Goal: Use online tool/utility: Utilize a website feature to perform a specific function

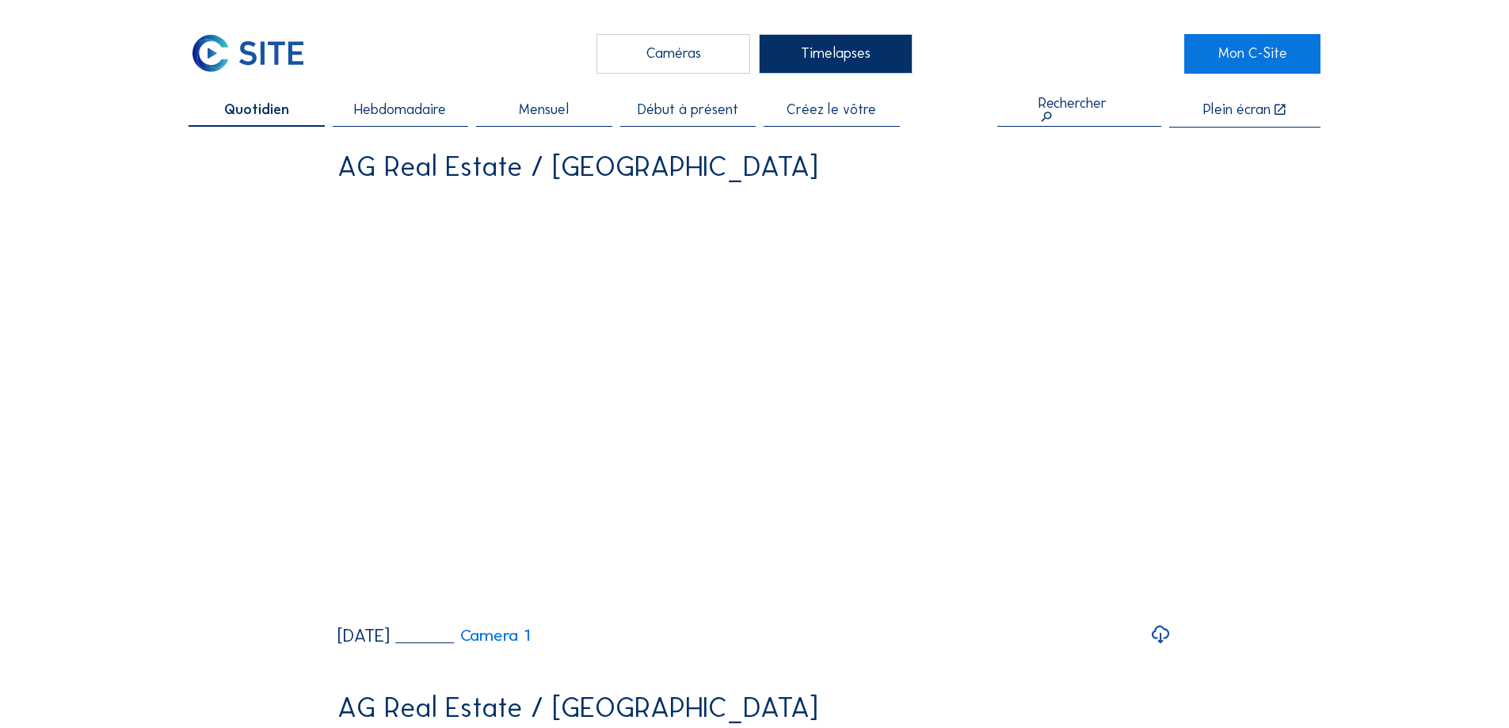
click at [436, 111] on span "Hebdomadaire" at bounding box center [400, 110] width 92 height 14
click at [244, 115] on span "Quotidien" at bounding box center [256, 110] width 61 height 14
click at [401, 108] on span "Hebdomadaire" at bounding box center [400, 110] width 92 height 14
click at [284, 109] on span "Quotidien" at bounding box center [256, 110] width 61 height 14
click at [1242, 60] on link "Mon C-Site" at bounding box center [1251, 54] width 135 height 40
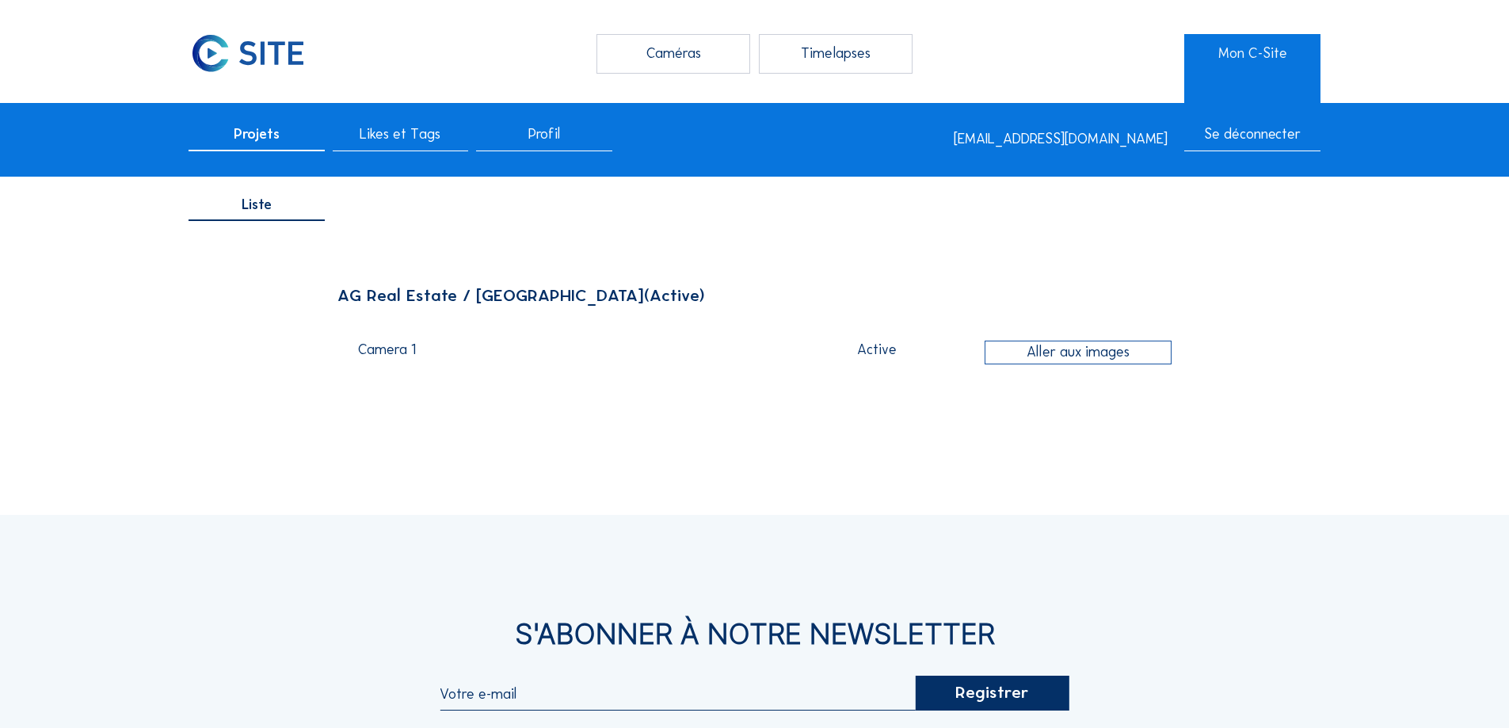
click at [859, 61] on div "Timelapses" at bounding box center [836, 54] width 154 height 40
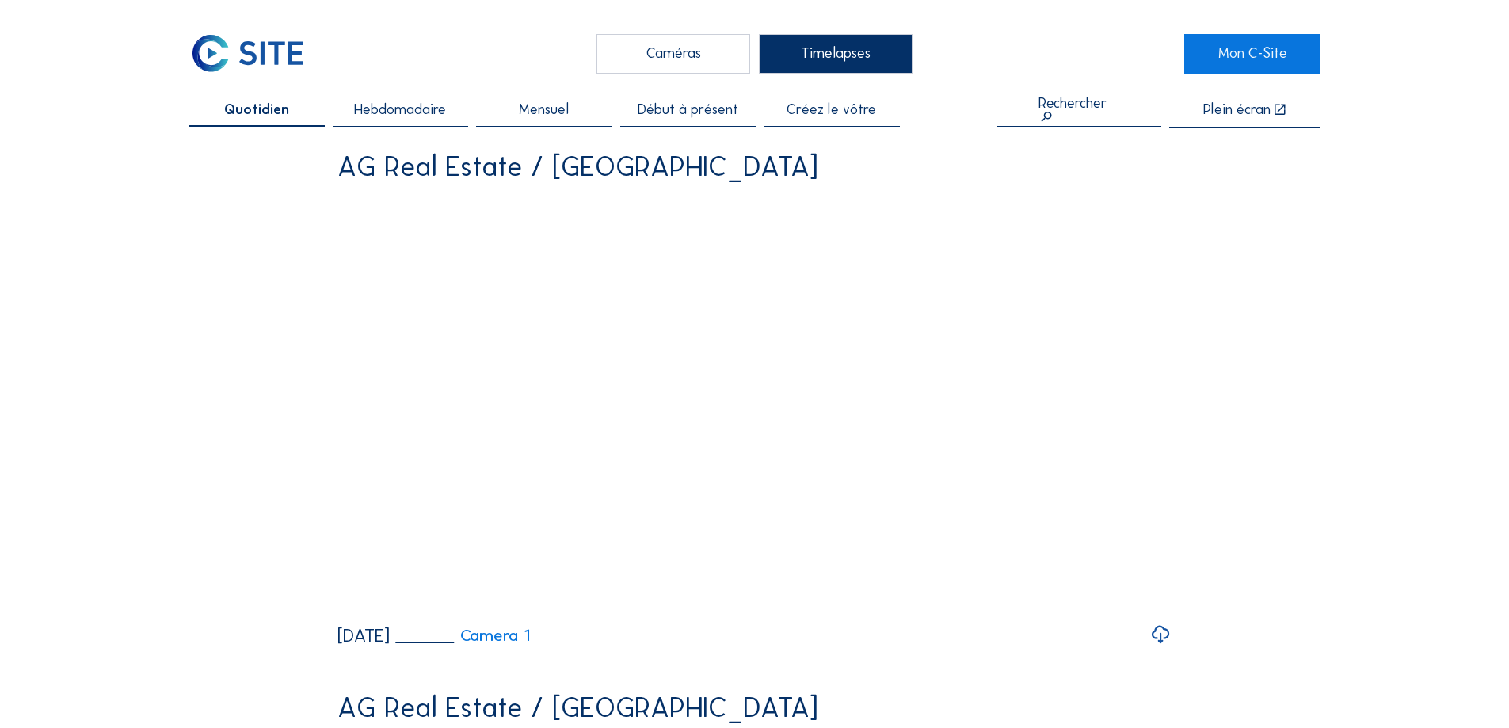
click at [1291, 50] on link "Mon C-Site" at bounding box center [1251, 54] width 135 height 40
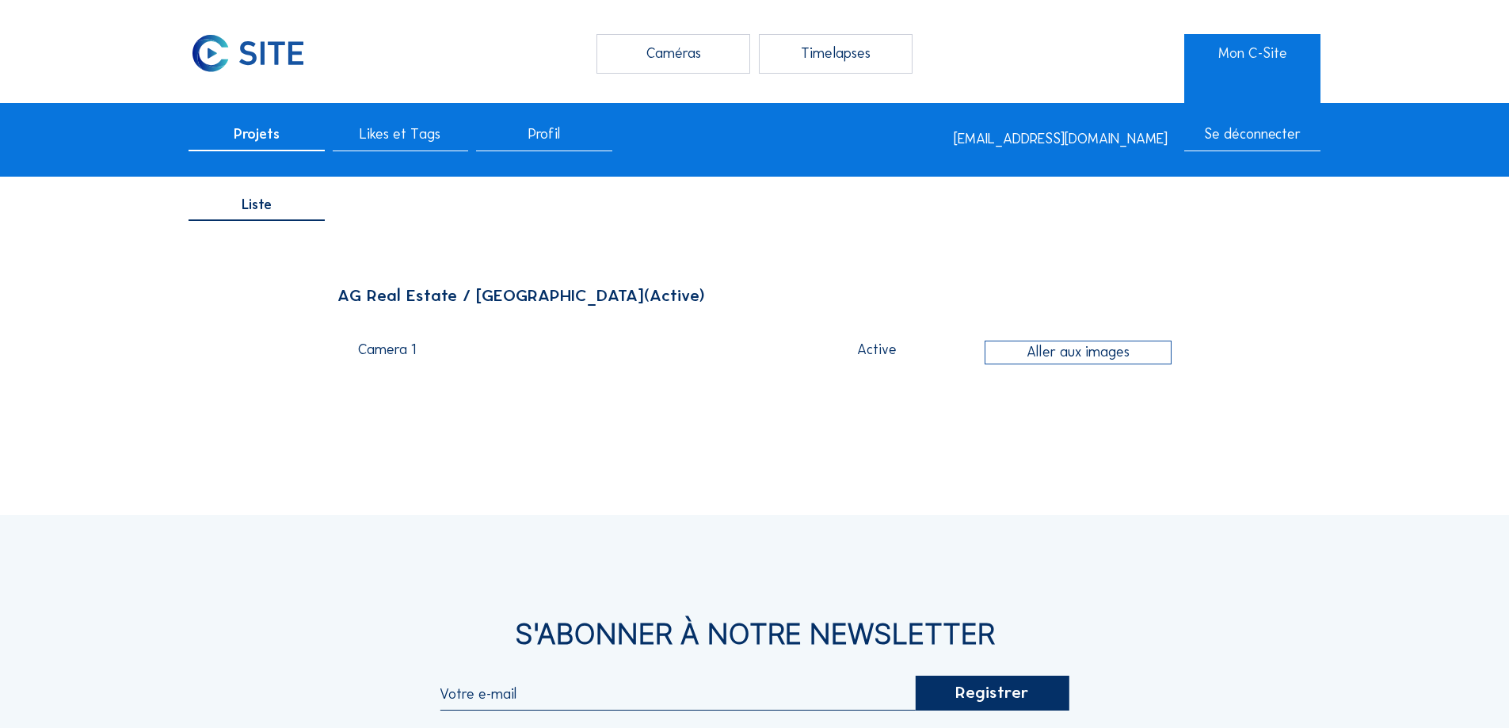
click at [283, 139] on div "Projets" at bounding box center [255, 139] width 135 height 24
click at [438, 150] on div "Likes et Tags" at bounding box center [400, 139] width 135 height 24
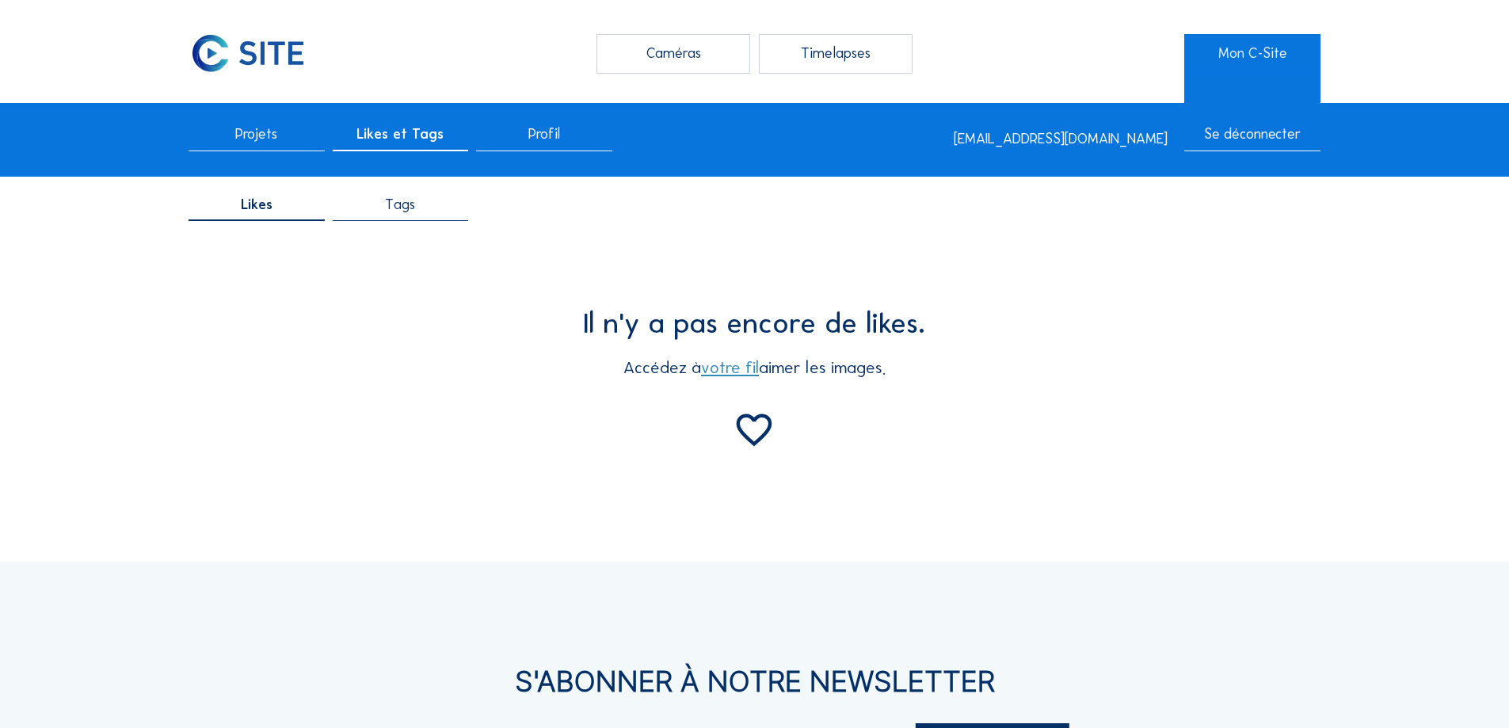
click at [432, 211] on div "Tags" at bounding box center [400, 210] width 135 height 24
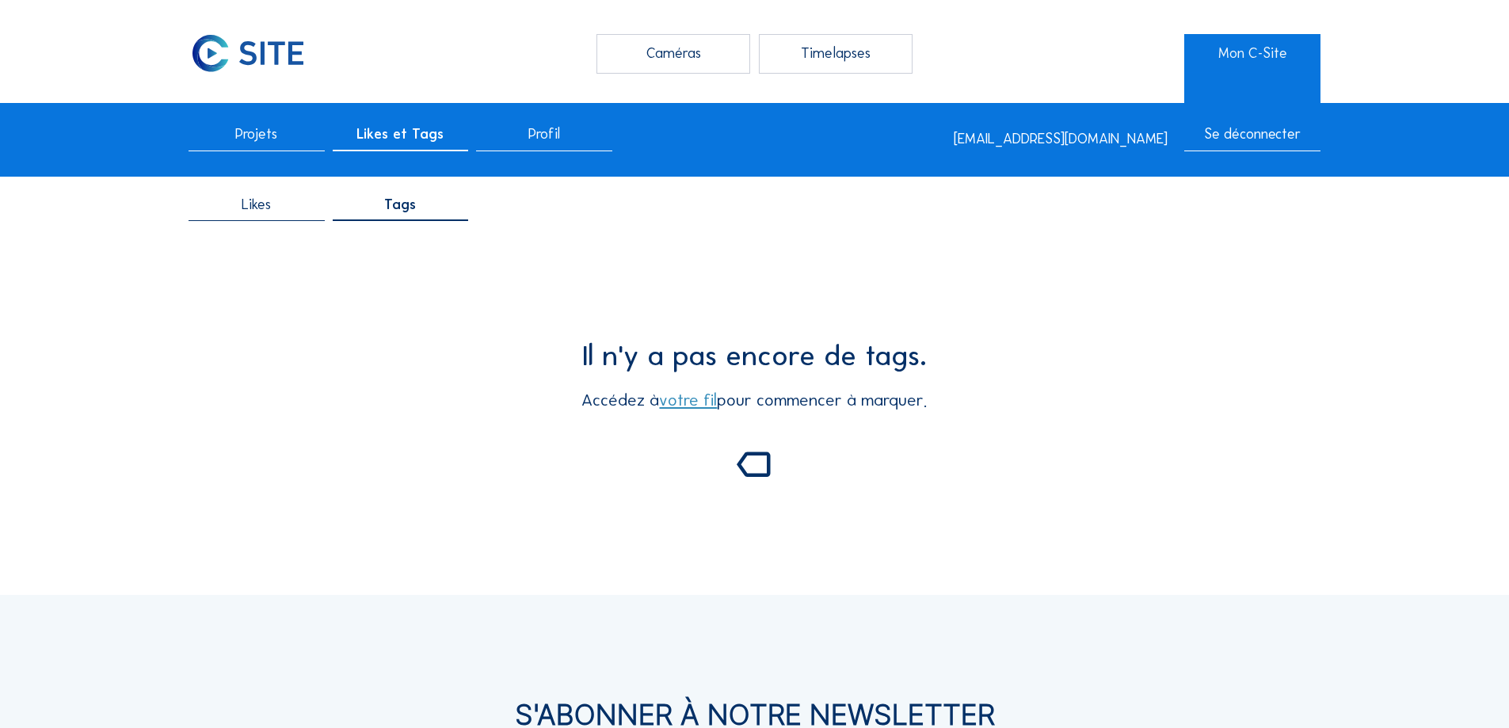
click at [544, 135] on span "Profil" at bounding box center [544, 134] width 32 height 14
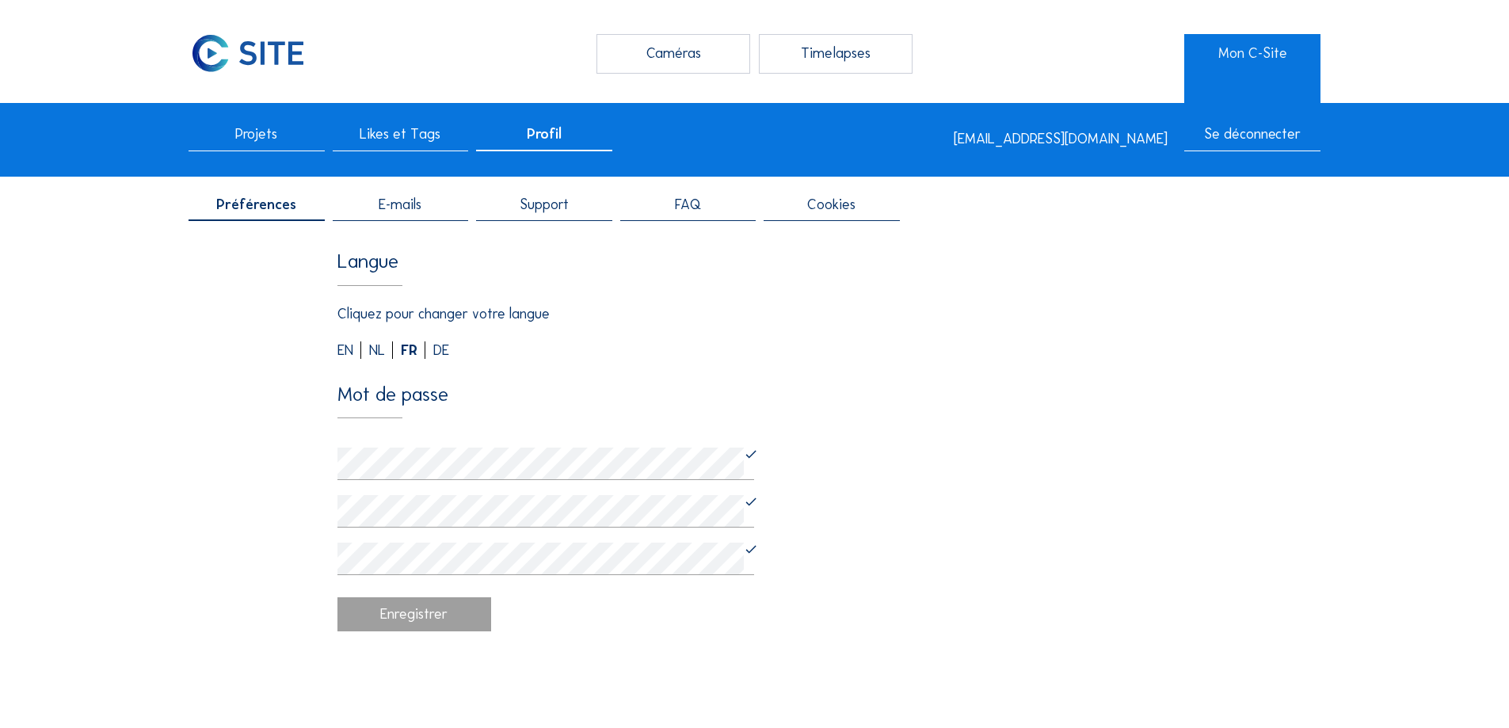
click at [826, 73] on div "Timelapses" at bounding box center [836, 54] width 154 height 40
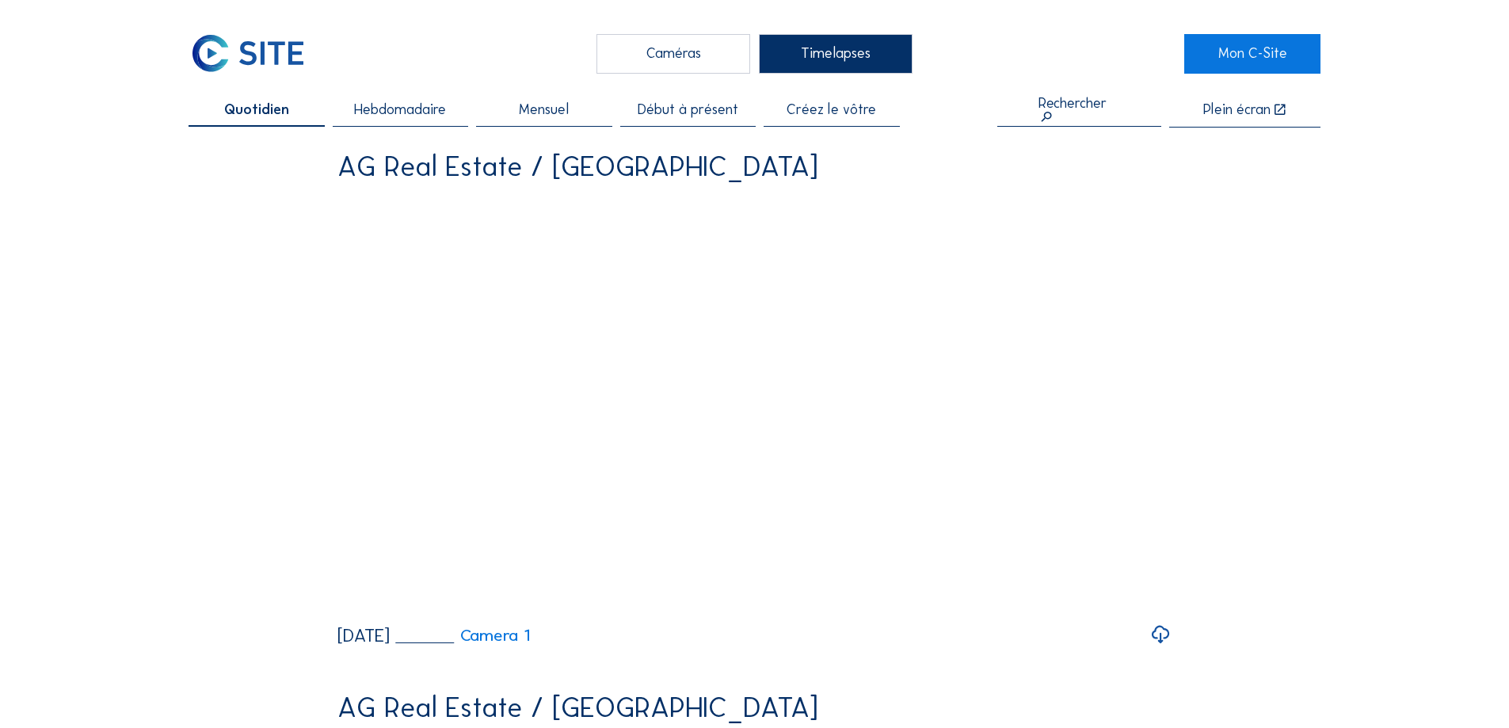
click at [846, 108] on span "Créez le vôtre" at bounding box center [830, 110] width 89 height 14
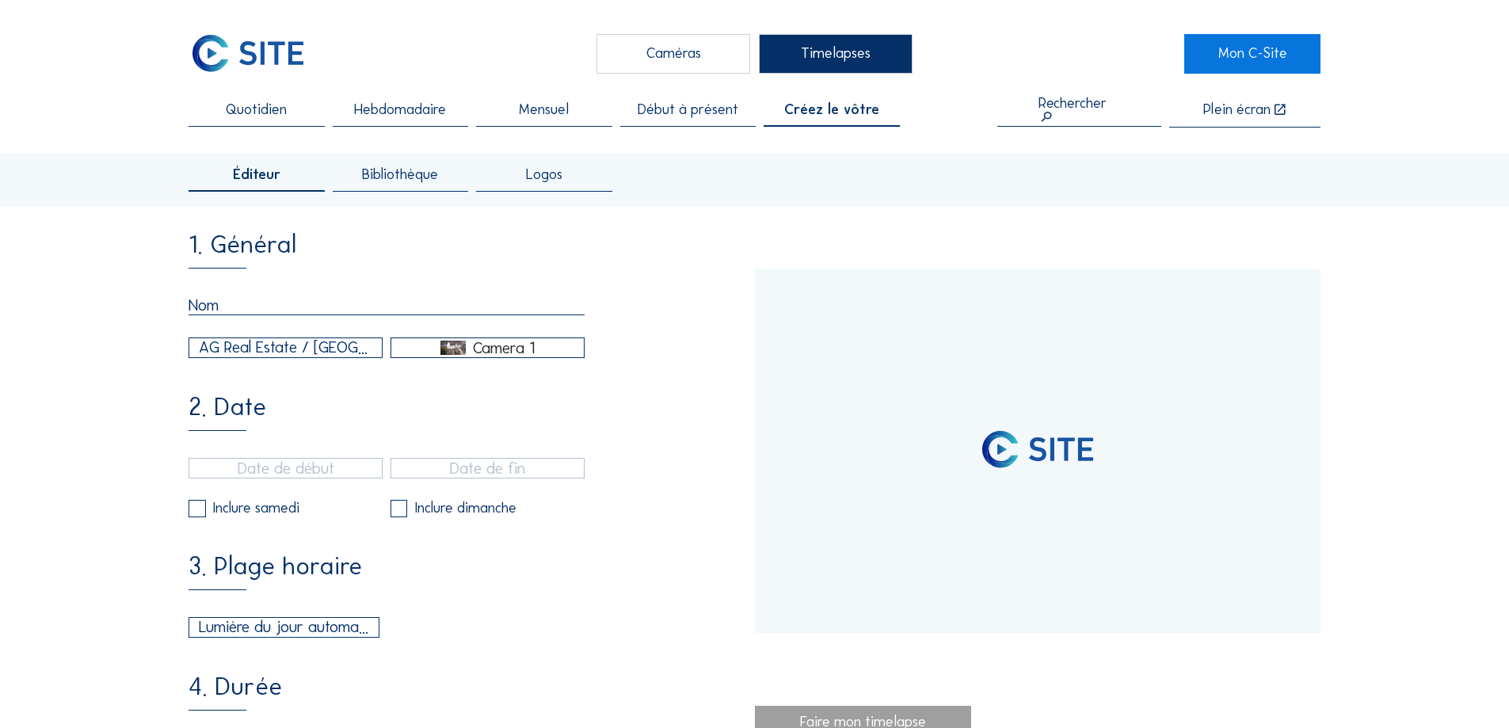
type input "[DATE] 12:20"
type input "[DATE] 14:20"
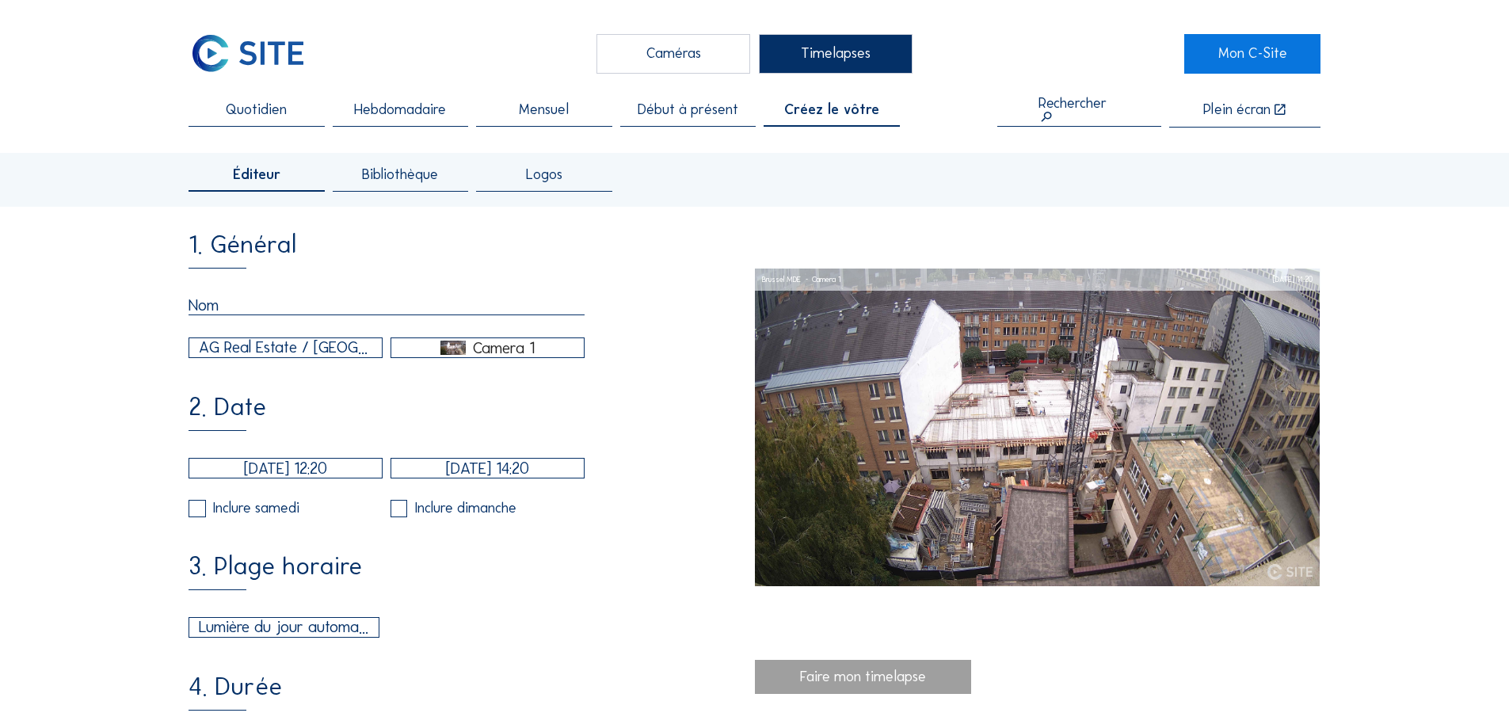
click at [455, 169] on div "Bibliothèque" at bounding box center [400, 180] width 135 height 24
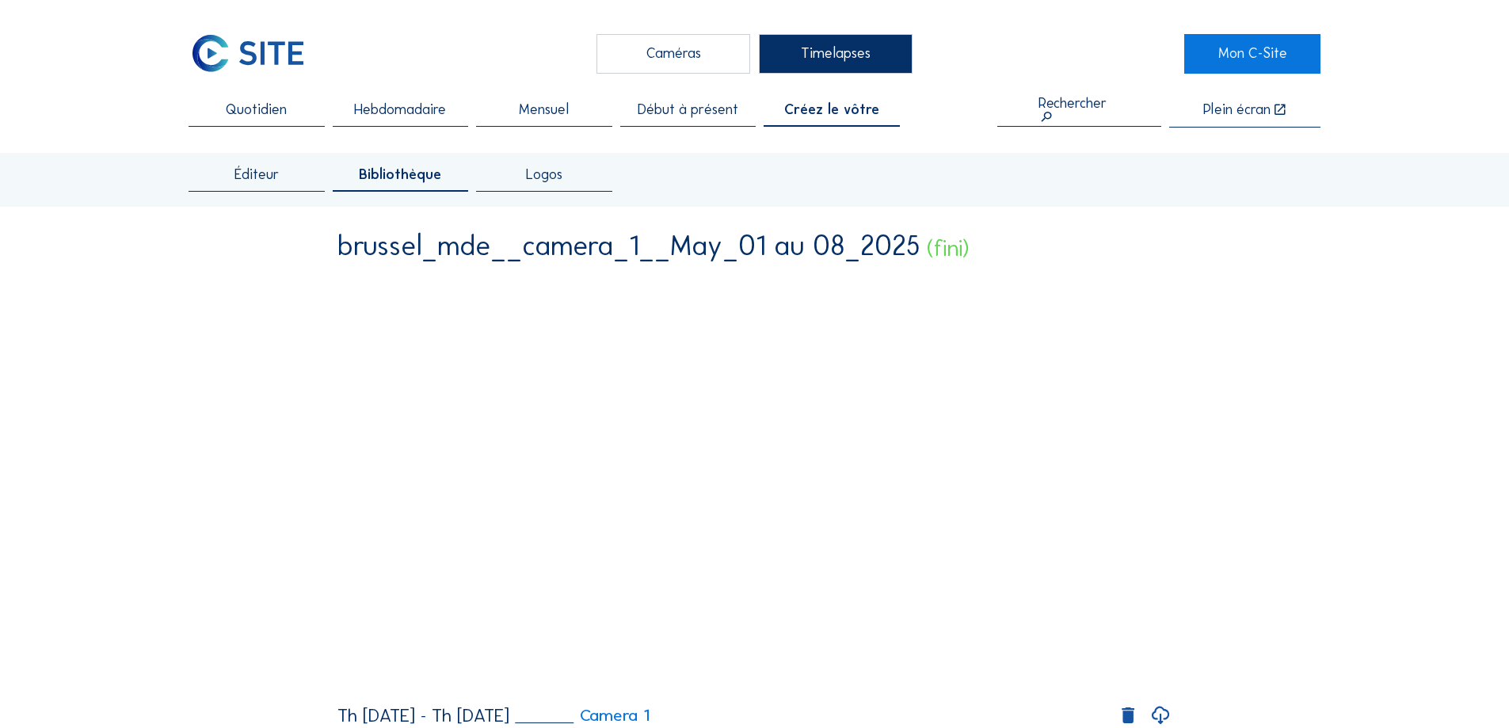
click at [547, 182] on span "Logos" at bounding box center [544, 175] width 36 height 14
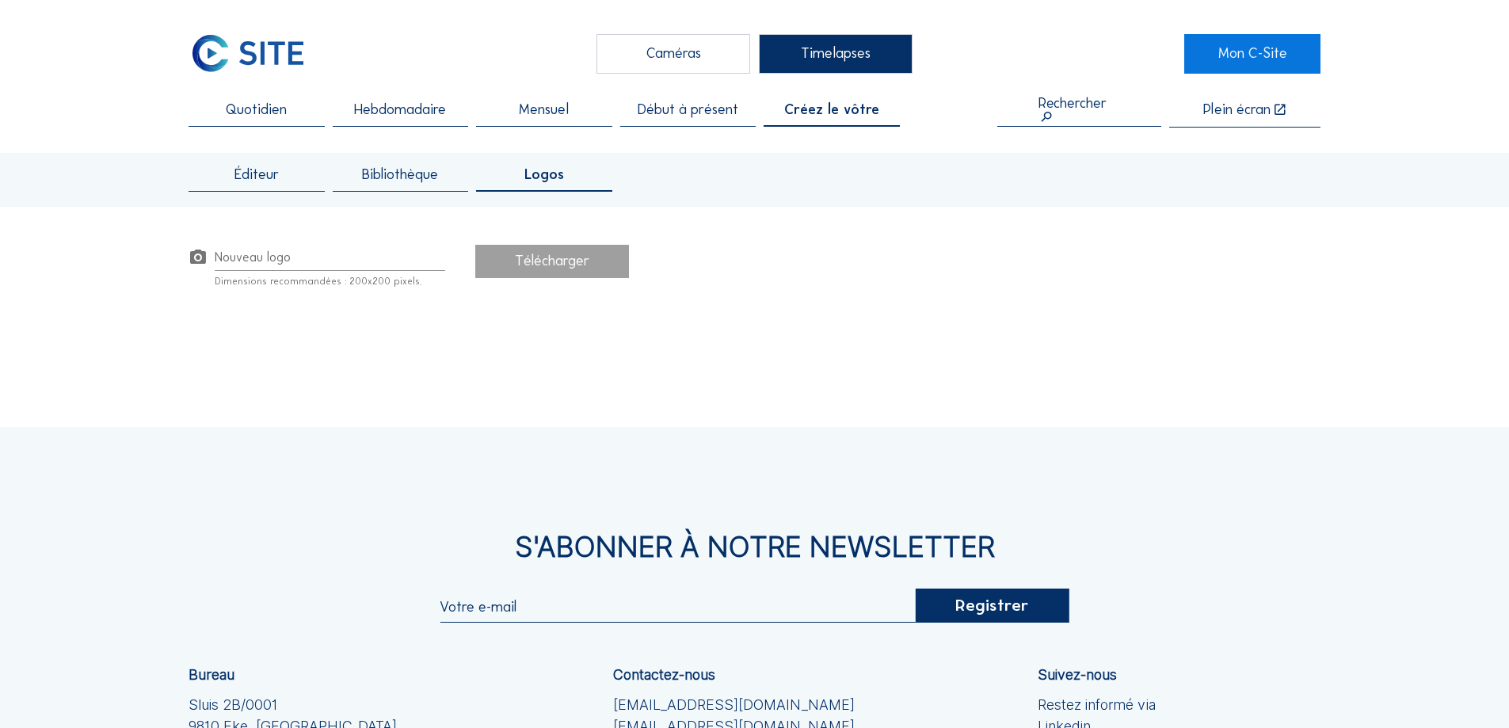
click at [808, 114] on span "Créez le vôtre" at bounding box center [831, 110] width 95 height 14
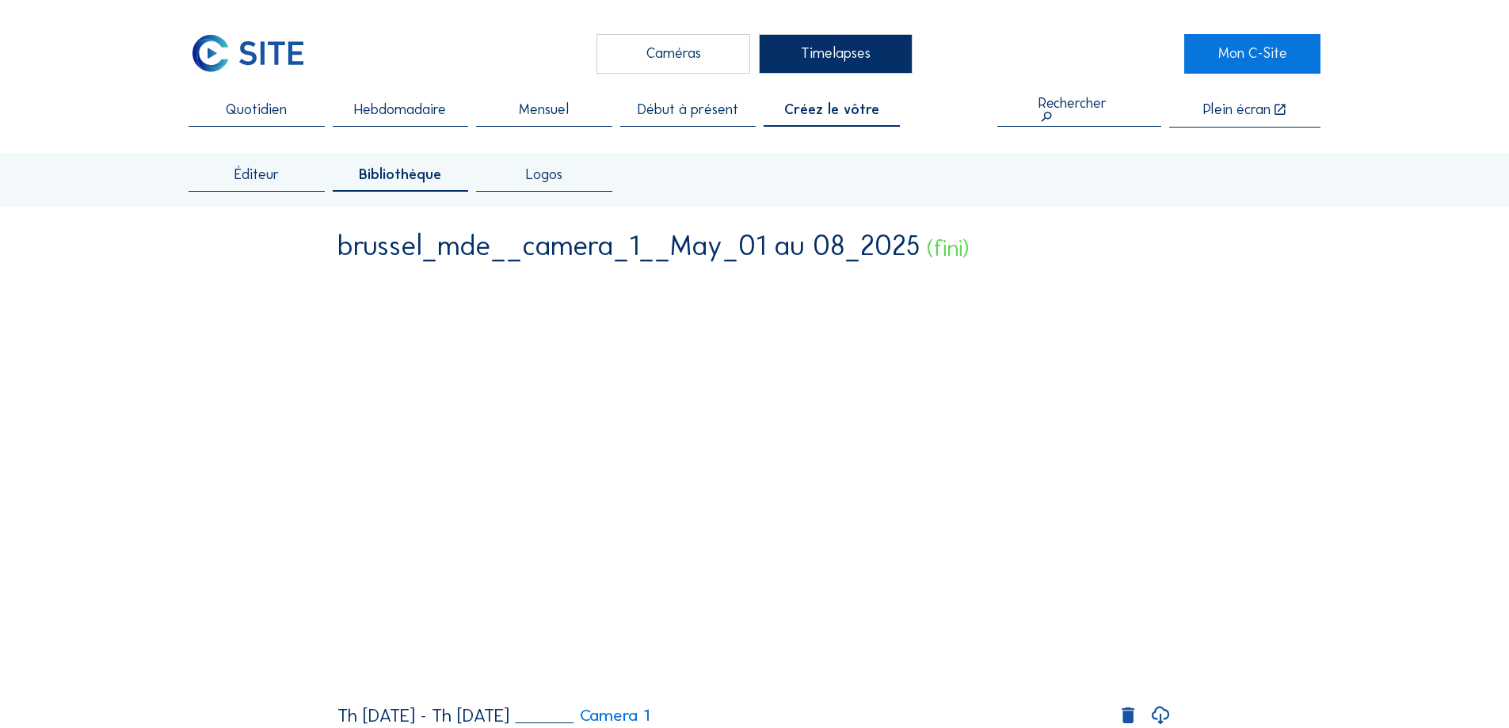
click at [258, 181] on span "Éditeur" at bounding box center [256, 175] width 44 height 14
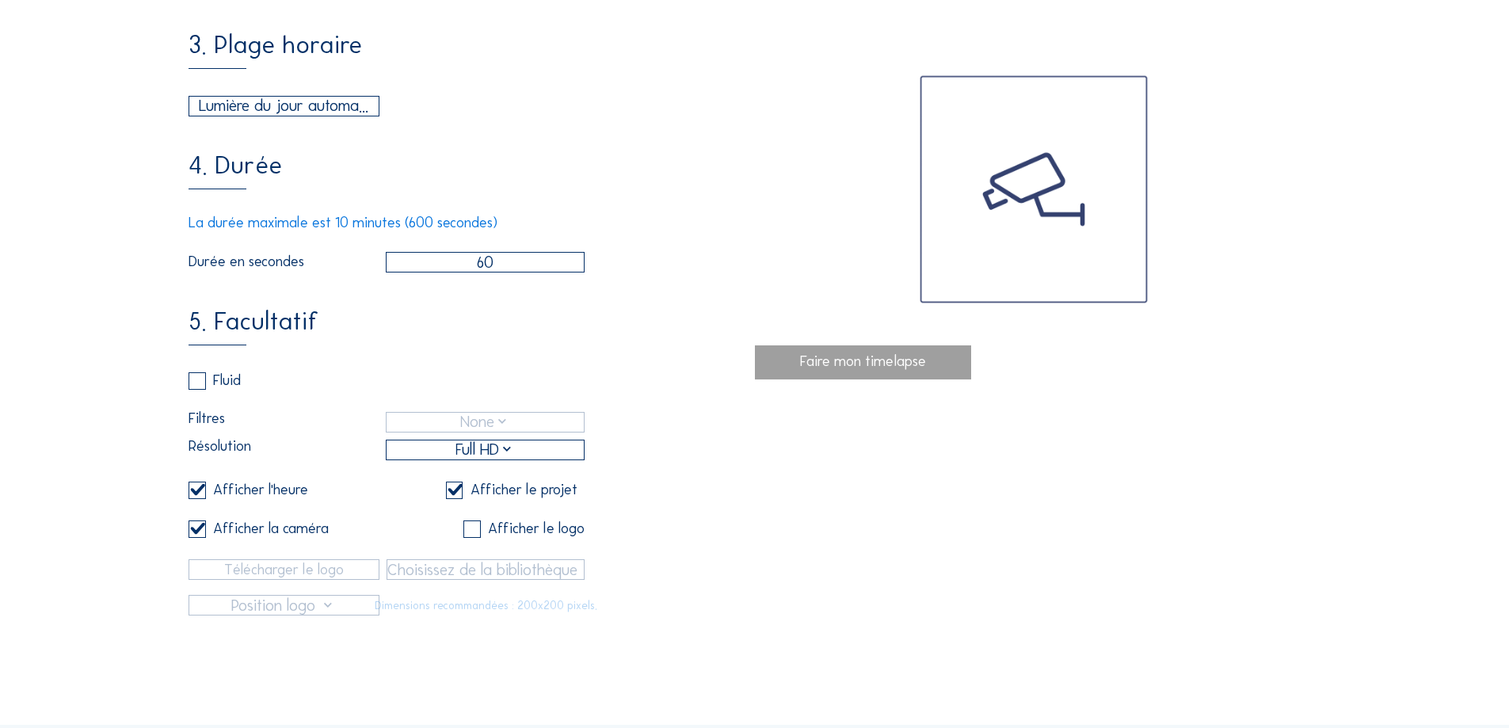
scroll to position [528, 0]
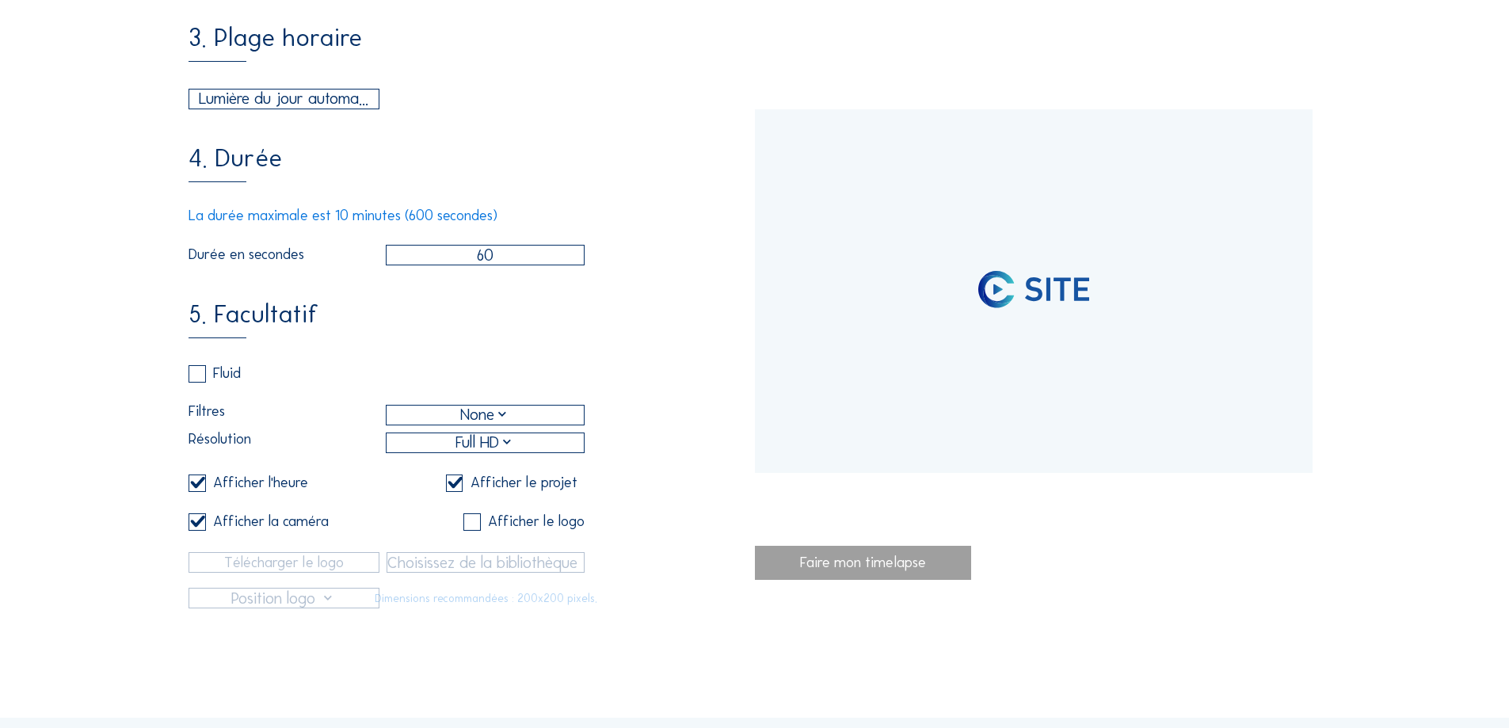
type input "[DATE] 12:20"
type input "[DATE] 14:20"
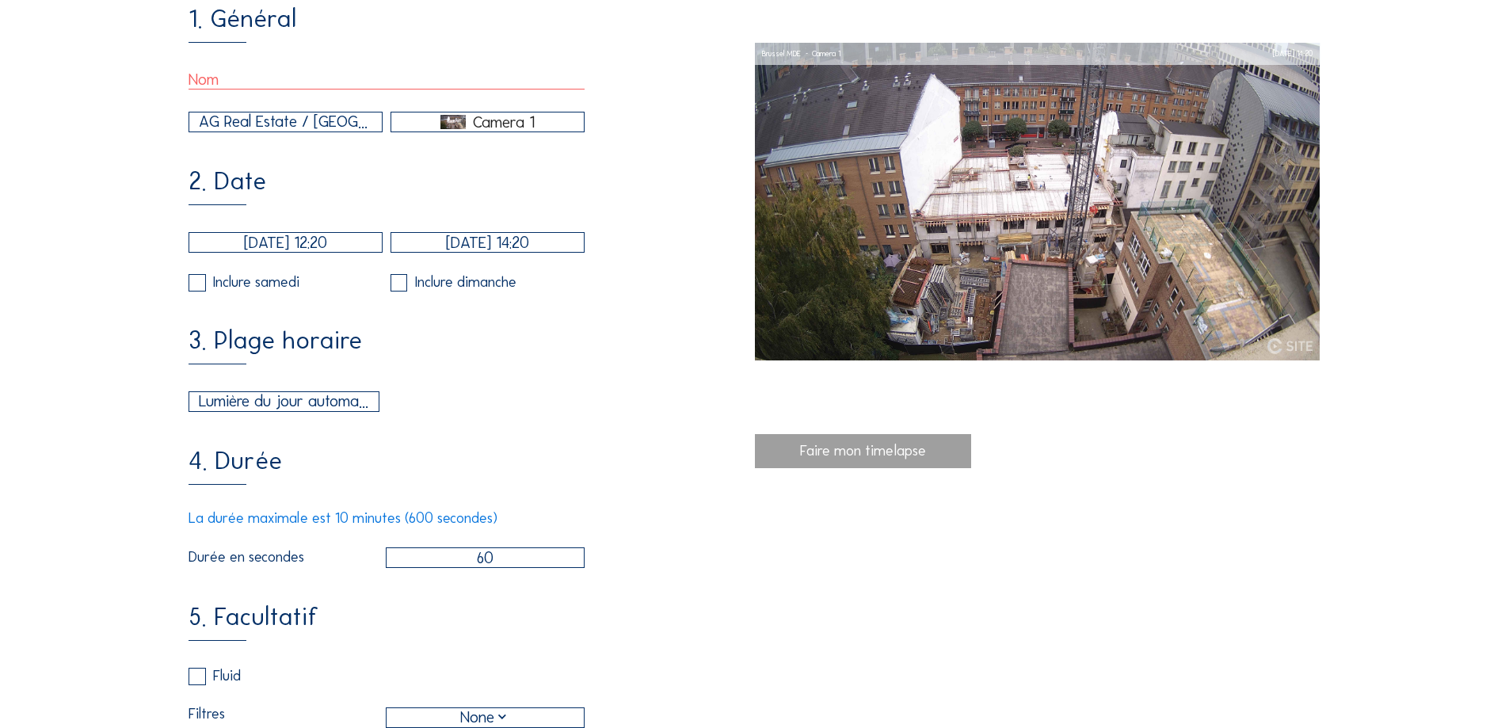
scroll to position [264, 0]
